Goal: Information Seeking & Learning: Learn about a topic

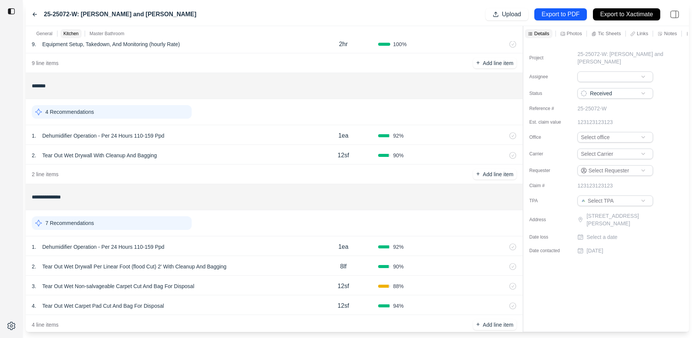
scroll to position [232, 0]
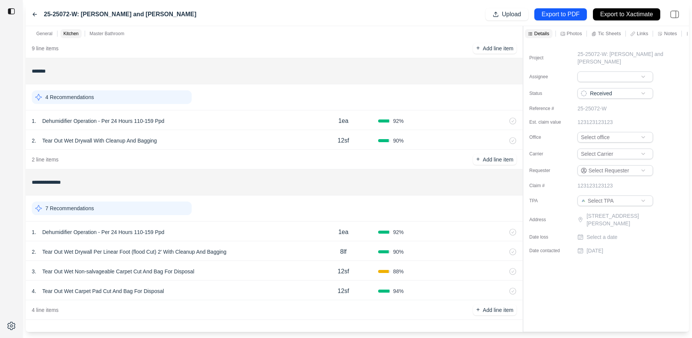
click at [623, 33] on div "Tic Sheets" at bounding box center [609, 33] width 39 height 9
click at [667, 37] on div "Notes" at bounding box center [667, 33] width 22 height 9
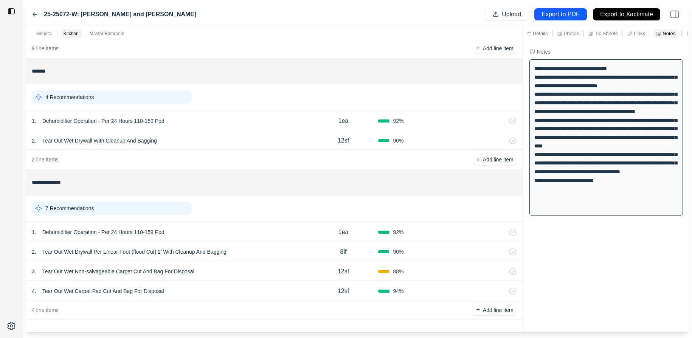
click at [586, 127] on div "**********" at bounding box center [605, 137] width 153 height 156
click at [192, 293] on div "4 . Tear Out Wet Carpet Pad Cut And Bag For Disposal" at bounding box center [170, 291] width 277 height 11
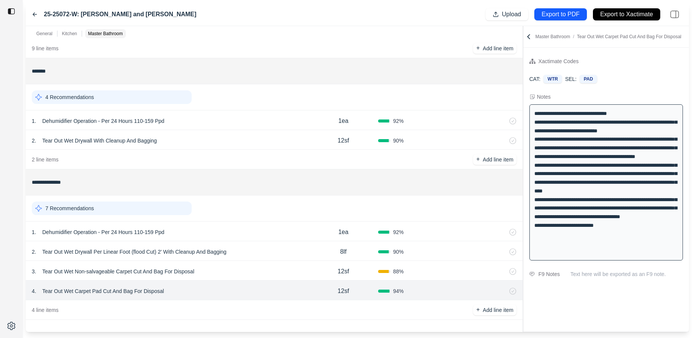
click at [254, 267] on div "3 . Tear Out Wet Non-salvageable Carpet Cut And Bag For Disposal" at bounding box center [170, 271] width 277 height 11
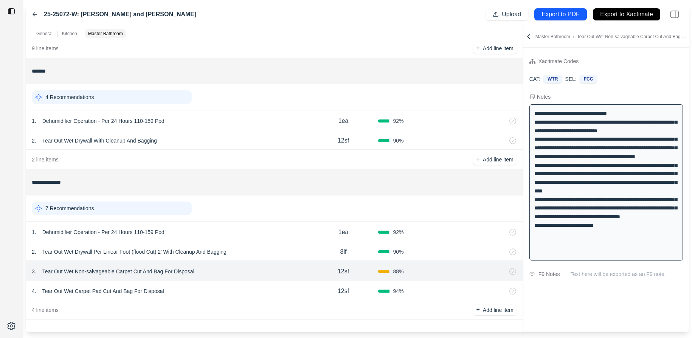
click at [129, 208] on div "7 Recommendations" at bounding box center [112, 208] width 160 height 14
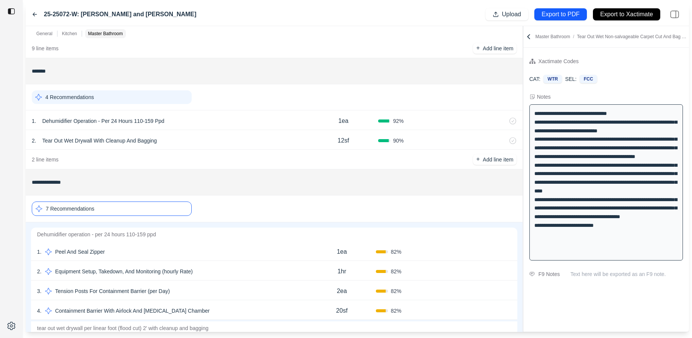
click at [129, 208] on div "7 Recommendations" at bounding box center [112, 208] width 160 height 14
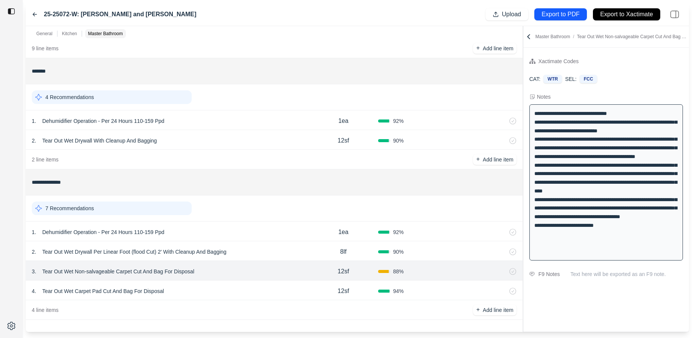
click at [129, 208] on div "7 Recommendations" at bounding box center [112, 208] width 160 height 14
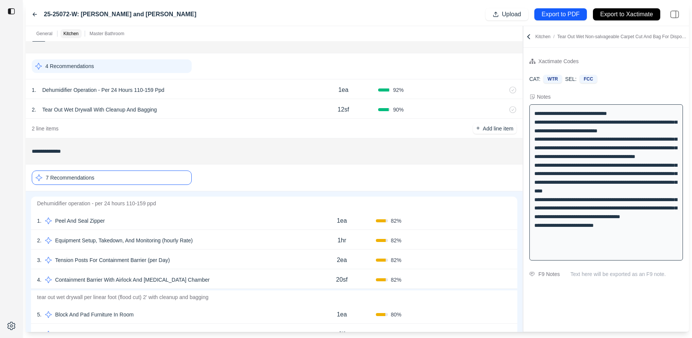
scroll to position [247, 0]
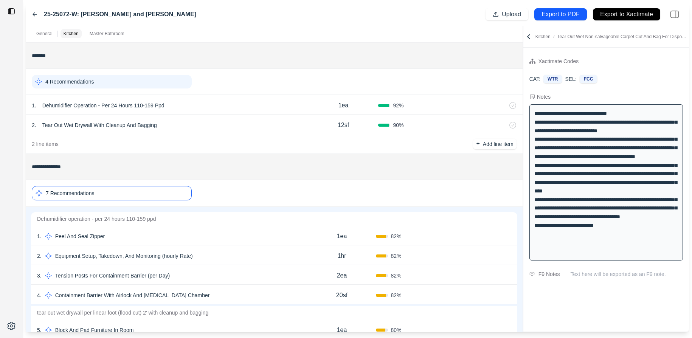
click at [152, 75] on div "4 Recommendations" at bounding box center [112, 82] width 160 height 14
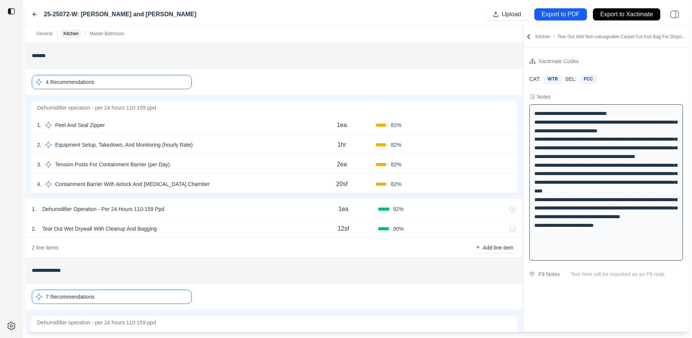
click at [152, 75] on div "4 Recommendations" at bounding box center [112, 82] width 160 height 14
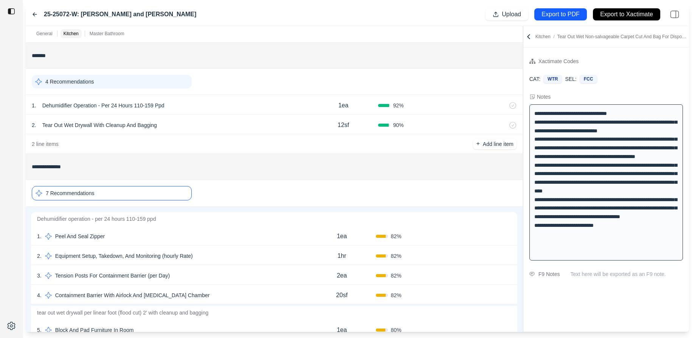
click at [161, 191] on div "7 Recommendations" at bounding box center [112, 193] width 160 height 14
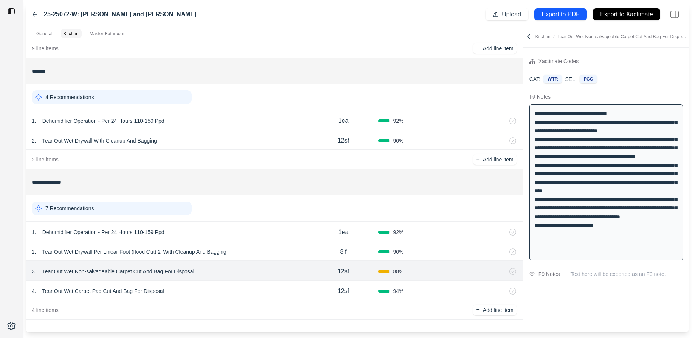
scroll to position [232, 0]
